Goal: Information Seeking & Learning: Learn about a topic

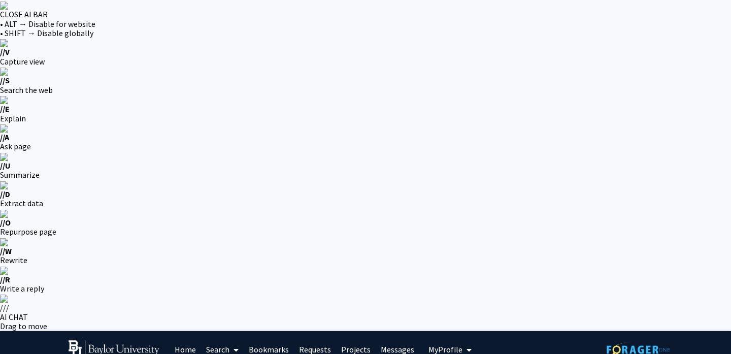
click at [311, 331] on link "Requests" at bounding box center [315, 349] width 42 height 36
click at [268, 331] on link "Bookmarks" at bounding box center [269, 349] width 50 height 36
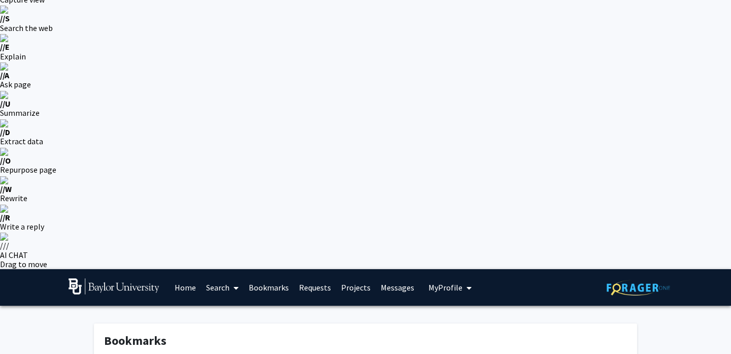
scroll to position [64, 0]
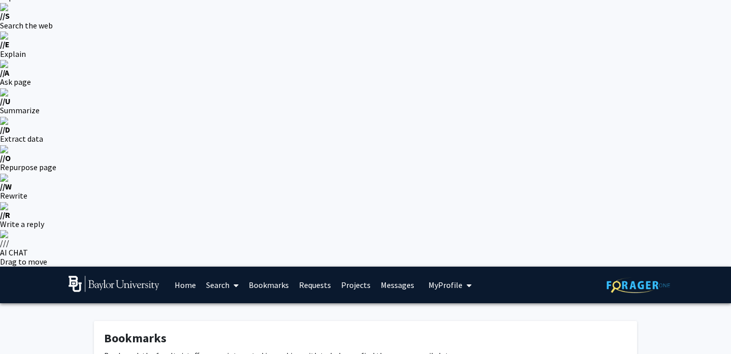
drag, startPoint x: 470, startPoint y: 194, endPoint x: 305, endPoint y: 214, distance: 165.7
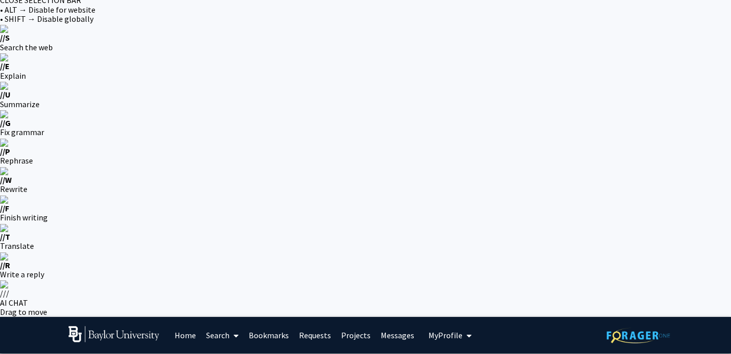
scroll to position [25, 0]
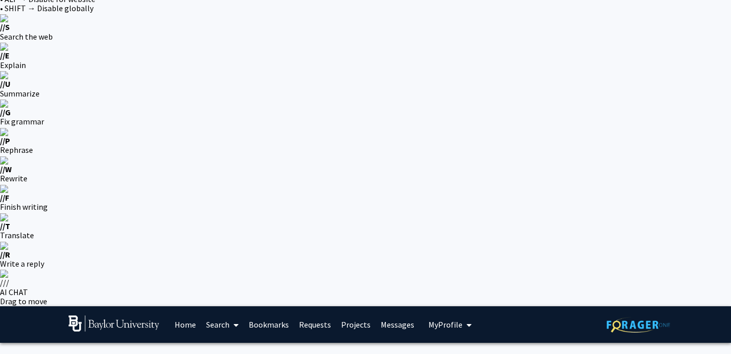
drag, startPoint x: 498, startPoint y: 167, endPoint x: 543, endPoint y: 187, distance: 49.1
drag, startPoint x: 497, startPoint y: 180, endPoint x: 577, endPoint y: 181, distance: 80.2
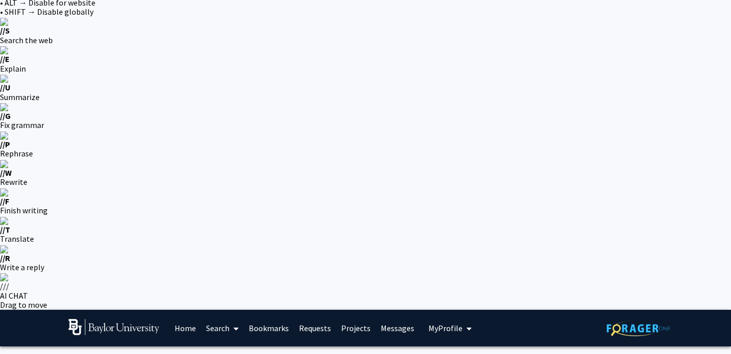
scroll to position [15, 0]
